Goal: Task Accomplishment & Management: Use online tool/utility

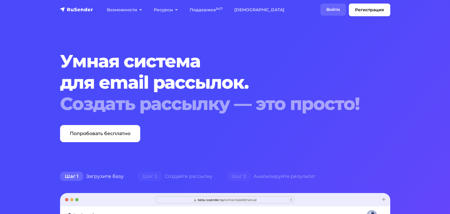
click at [337, 8] on link "Войти" at bounding box center [332, 10] width 25 height 12
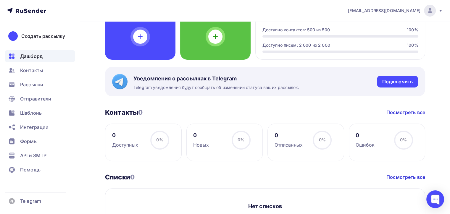
scroll to position [118, 0]
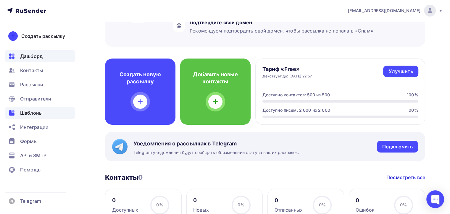
click at [30, 114] on span "Шаблоны" at bounding box center [31, 112] width 22 height 7
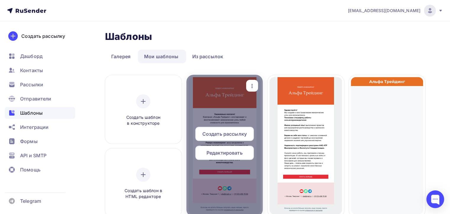
click at [206, 110] on div at bounding box center [224, 146] width 77 height 142
click at [242, 150] on span "Редактировать" at bounding box center [224, 152] width 36 height 7
